Goal: Task Accomplishment & Management: Use online tool/utility

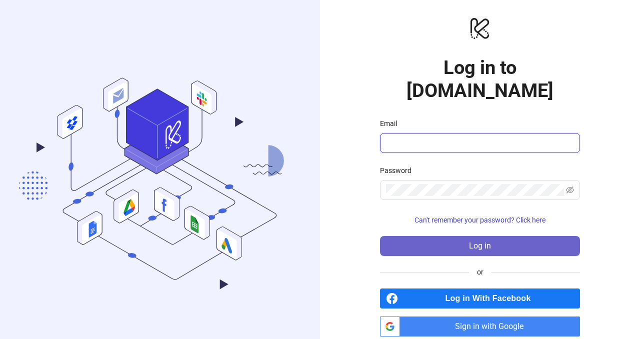
type input "**********"
click at [459, 236] on button "Log in" at bounding box center [480, 246] width 200 height 20
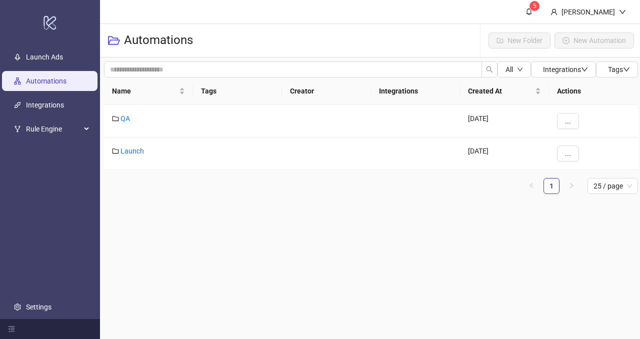
click at [49, 46] on ul "Launch Ads Automations Integrations Rule Engine Settings" at bounding box center [50, 181] width 100 height 273
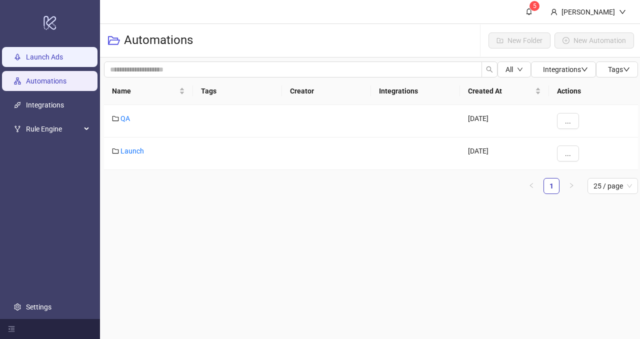
click at [50, 55] on link "Launch Ads" at bounding box center [44, 57] width 37 height 8
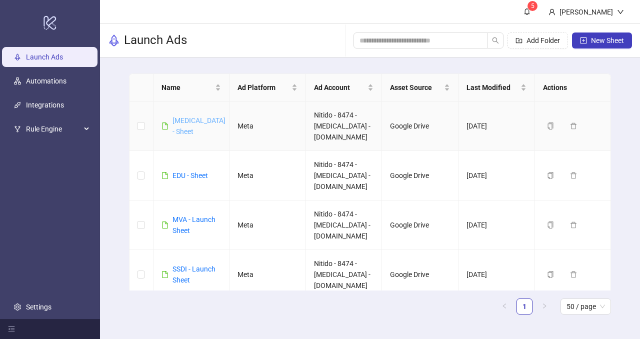
click at [188, 117] on link "[MEDICAL_DATA] - Sheet" at bounding box center [198, 125] width 53 height 19
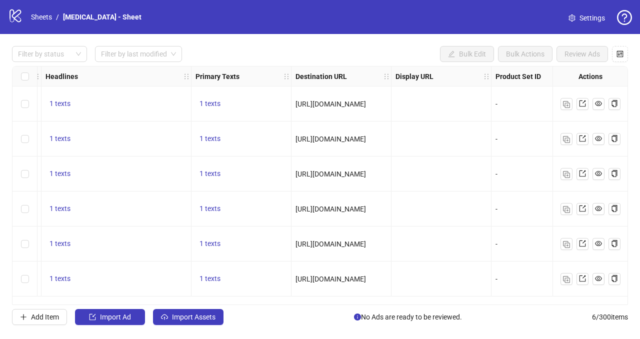
scroll to position [0, 697]
click at [369, 100] on span "[URL][DOMAIN_NAME]" at bounding box center [334, 104] width 70 height 8
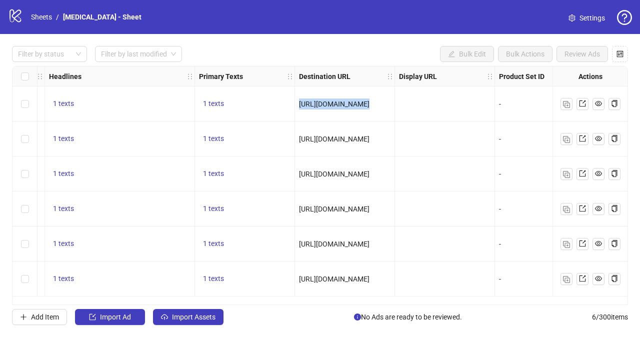
click at [369, 100] on span "[URL][DOMAIN_NAME]" at bounding box center [334, 104] width 70 height 8
click at [390, 77] on icon "holder" at bounding box center [389, 76] width 7 height 7
drag, startPoint x: 390, startPoint y: 77, endPoint x: 565, endPoint y: 73, distance: 175.5
click at [566, 73] on div "Ad Format Ad Name Campaign & Ad Set Assets Descriptions Headlines Primary Texts…" at bounding box center [92, 76] width 1554 height 20
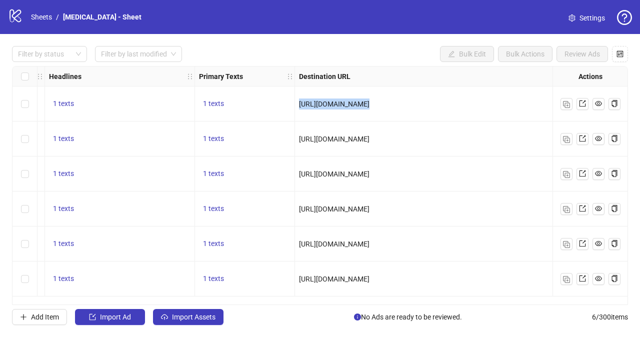
scroll to position [0, 1012]
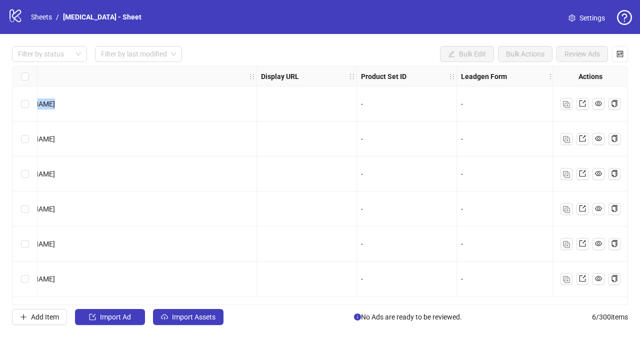
click at [256, 91] on div "[URL][DOMAIN_NAME]" at bounding box center [119, 103] width 276 height 35
drag, startPoint x: 255, startPoint y: 83, endPoint x: 432, endPoint y: 77, distance: 176.6
click at [432, 77] on div "Resize Destination URL column" at bounding box center [431, 75] width 2 height 19
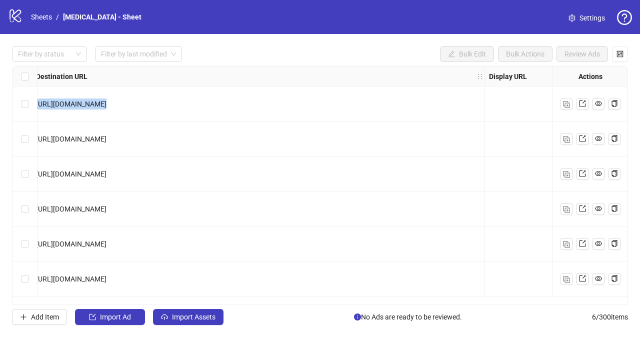
scroll to position [0, 863]
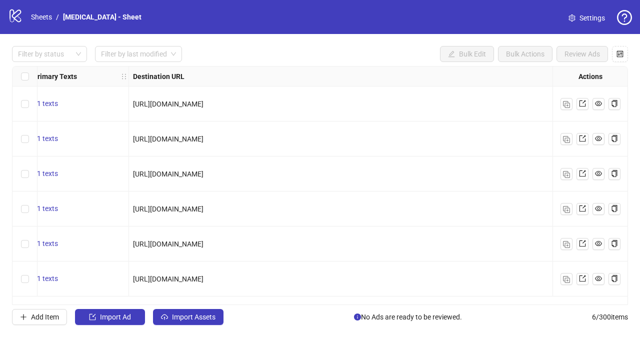
click at [203, 101] on span "[URL][DOMAIN_NAME]" at bounding box center [168, 104] width 70 height 8
copy span "[URL][DOMAIN_NAME]"
